Goal: Transaction & Acquisition: Purchase product/service

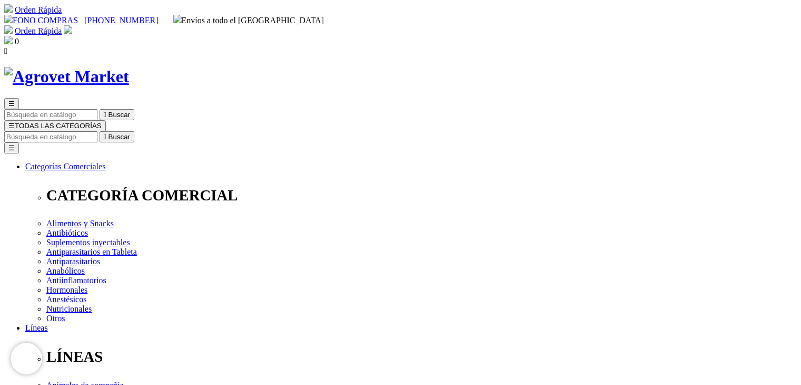
select select "50"
click at [129, 67] on img at bounding box center [66, 76] width 125 height 19
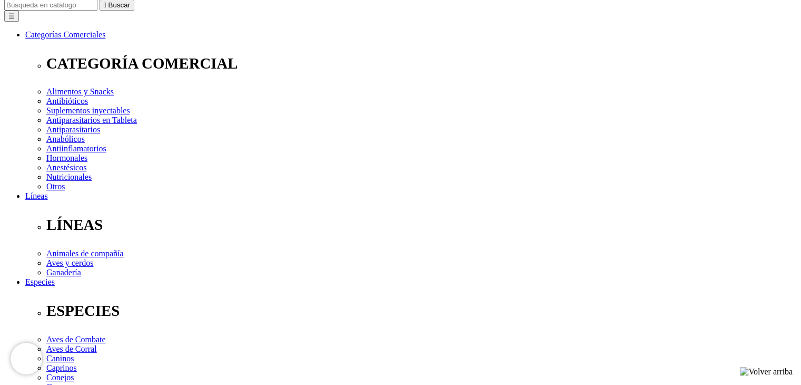
scroll to position [53, 0]
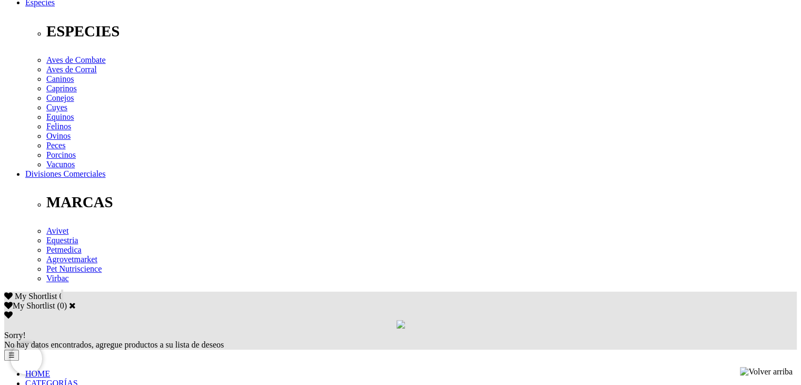
scroll to position [527, 0]
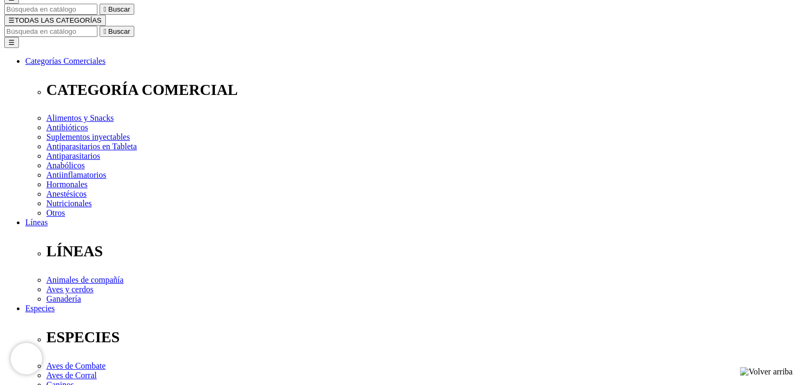
scroll to position [0, 0]
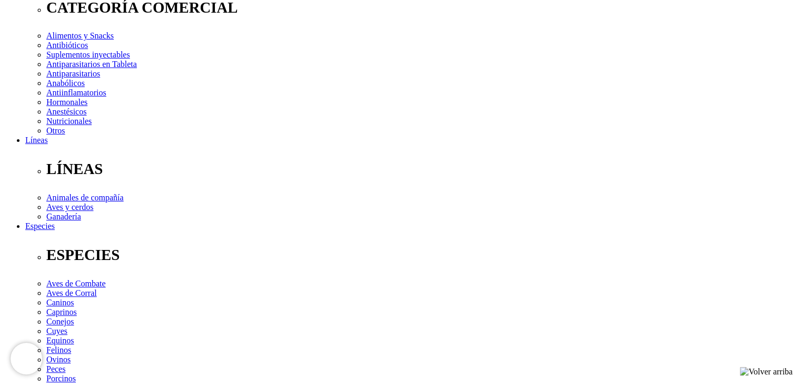
scroll to position [211, 0]
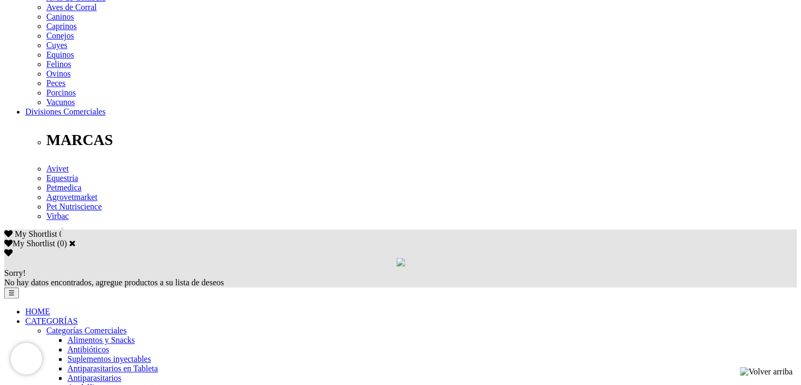
scroll to position [474, 0]
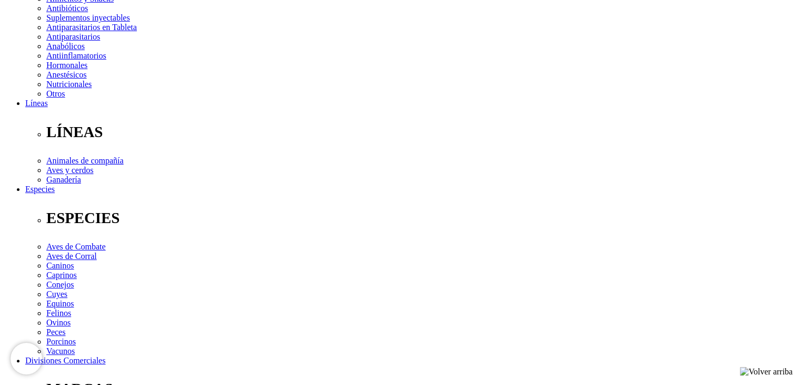
scroll to position [158, 0]
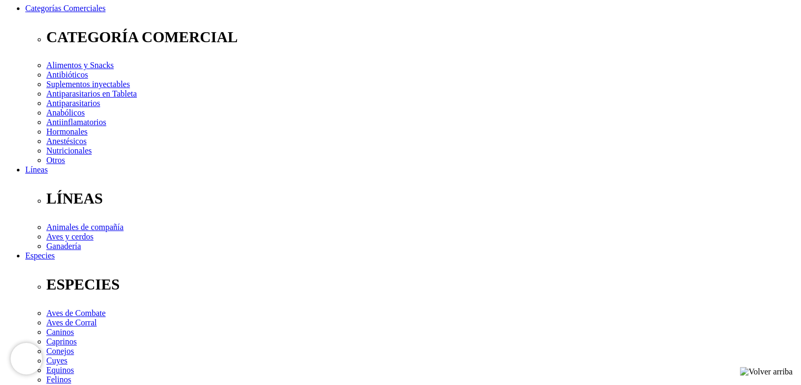
select select "81"
select select "36"
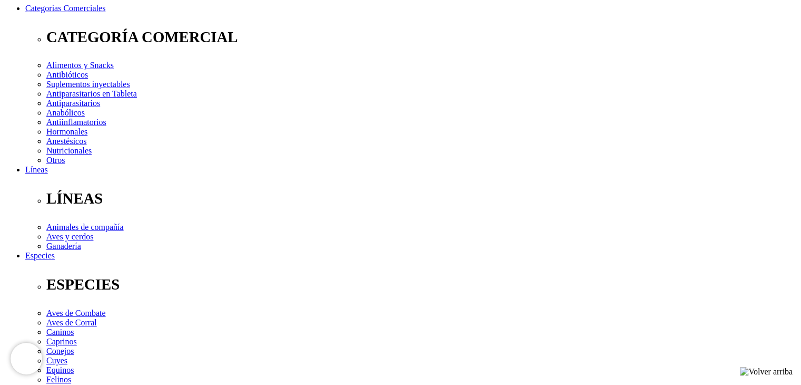
select select "36"
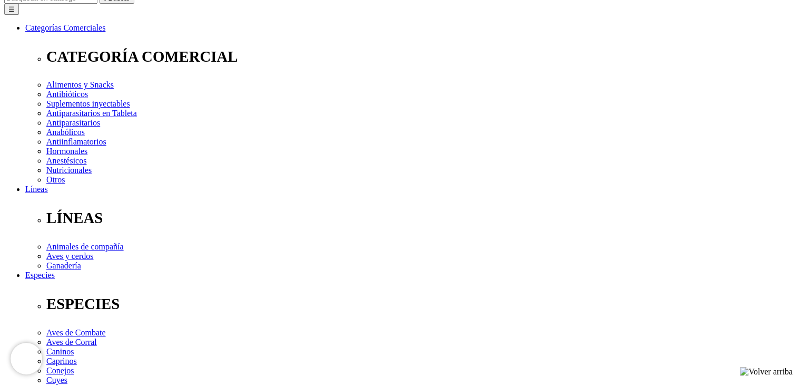
scroll to position [74, 0]
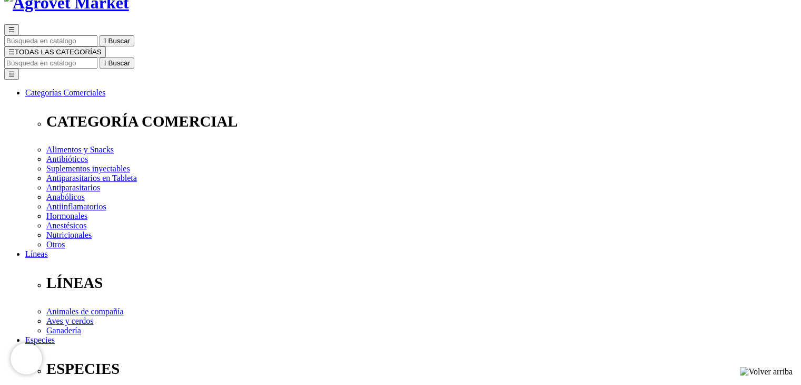
radio input "true"
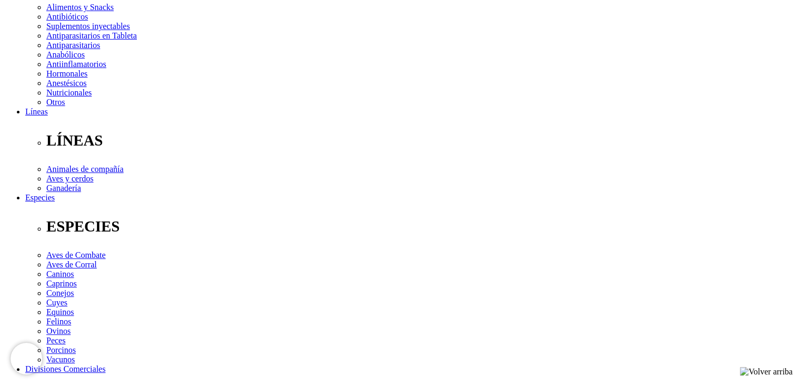
scroll to position [126, 0]
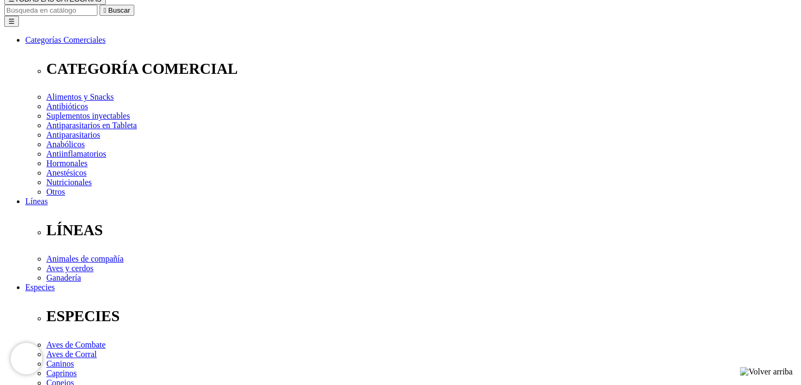
select select "37"
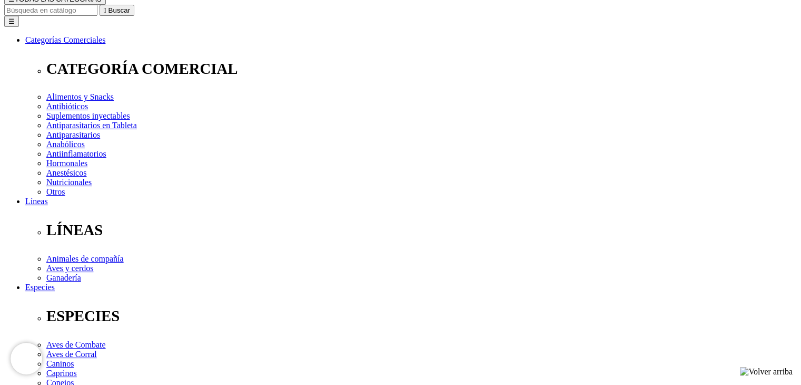
drag, startPoint x: 474, startPoint y: 164, endPoint x: 477, endPoint y: 170, distance: 6.6
radio input "true"
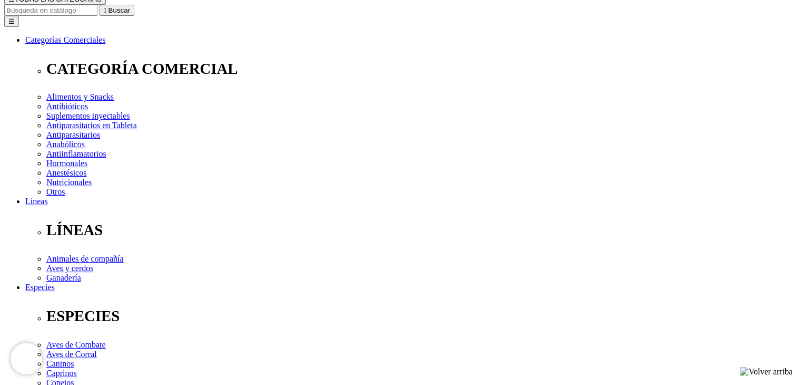
select select "36"
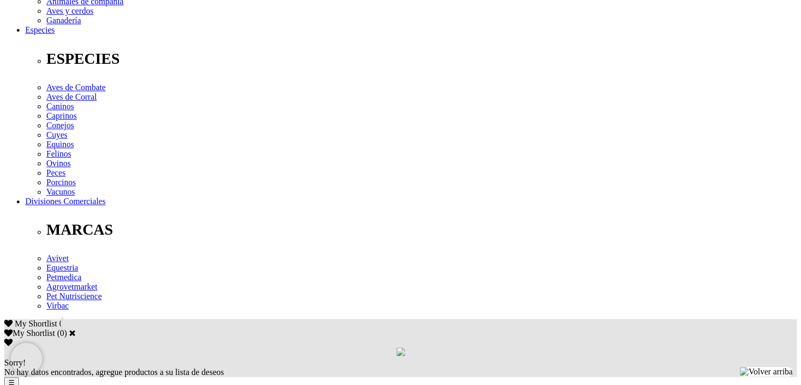
scroll to position [390, 0]
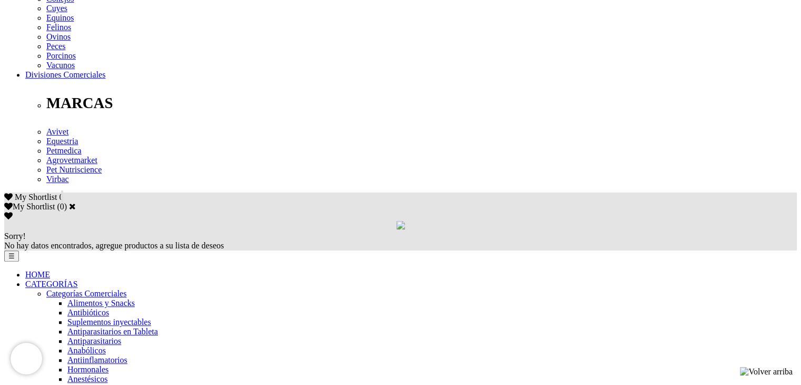
scroll to position [527, 0]
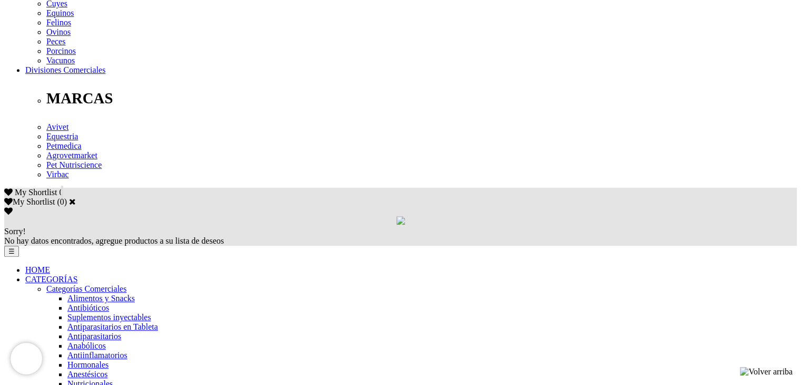
scroll to position [527, 0]
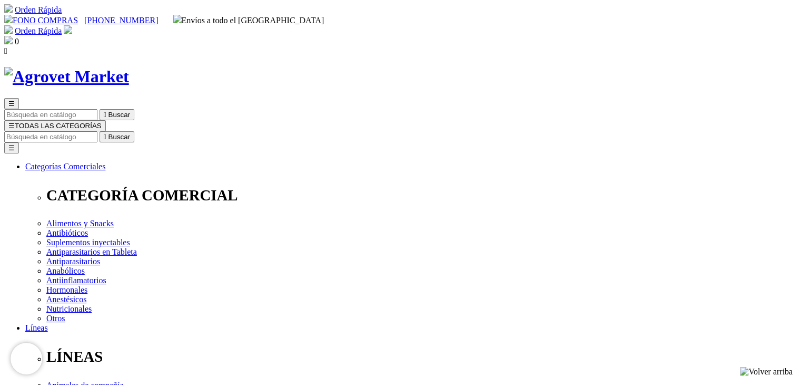
scroll to position [211, 0]
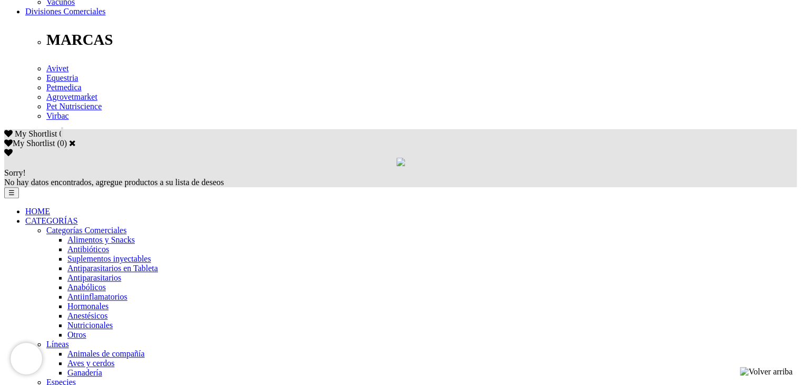
scroll to position [580, 0]
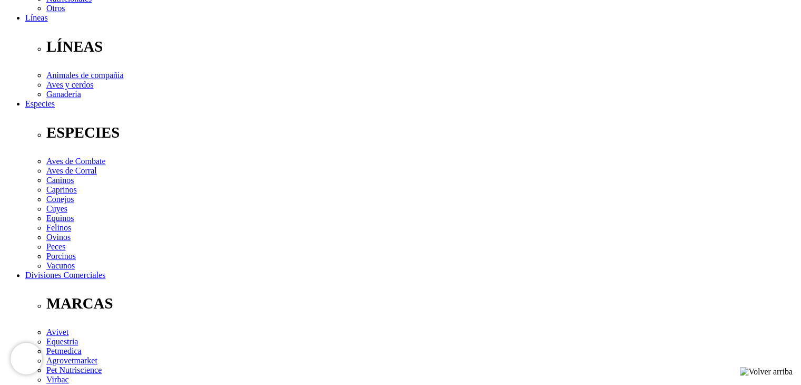
scroll to position [316, 0]
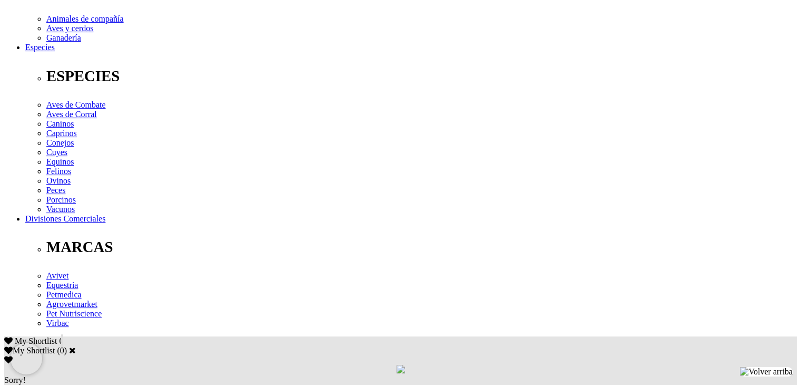
scroll to position [527, 0]
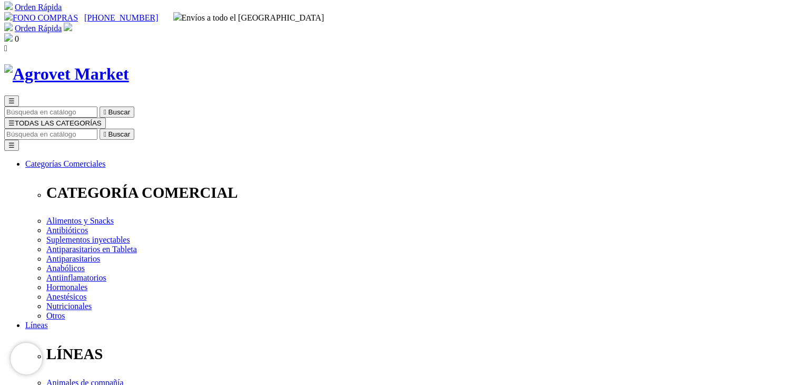
scroll to position [0, 0]
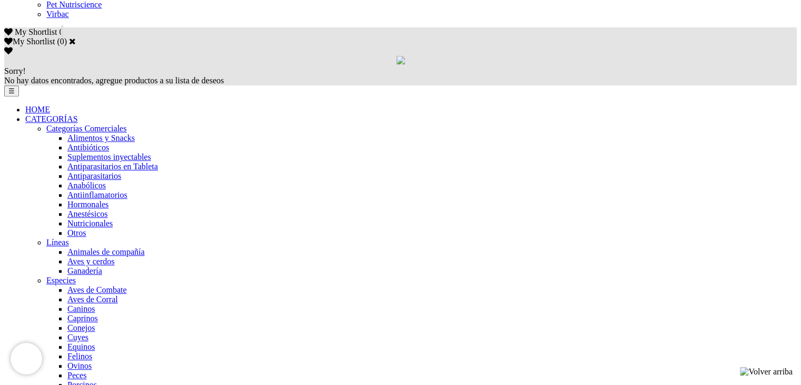
scroll to position [622, 0]
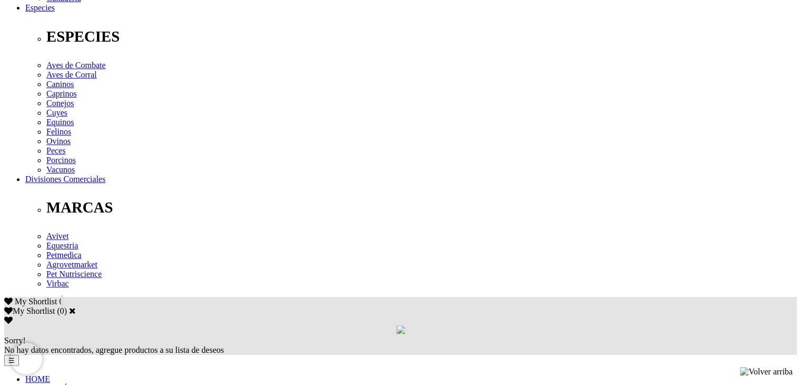
scroll to position [421, 0]
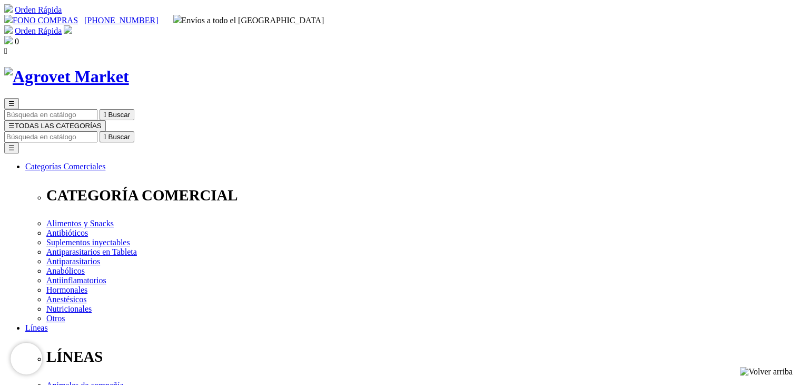
radio input "true"
select select "355"
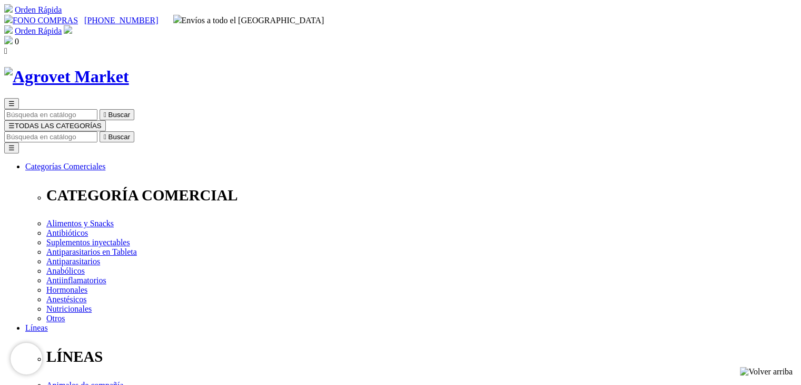
select select "355"
drag, startPoint x: 531, startPoint y: 329, endPoint x: 527, endPoint y: 315, distance: 14.7
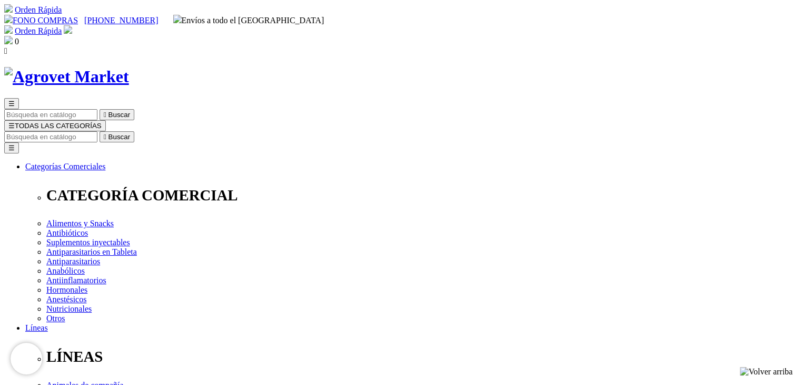
radio input "true"
select select "0"
